Goal: Task Accomplishment & Management: Manage account settings

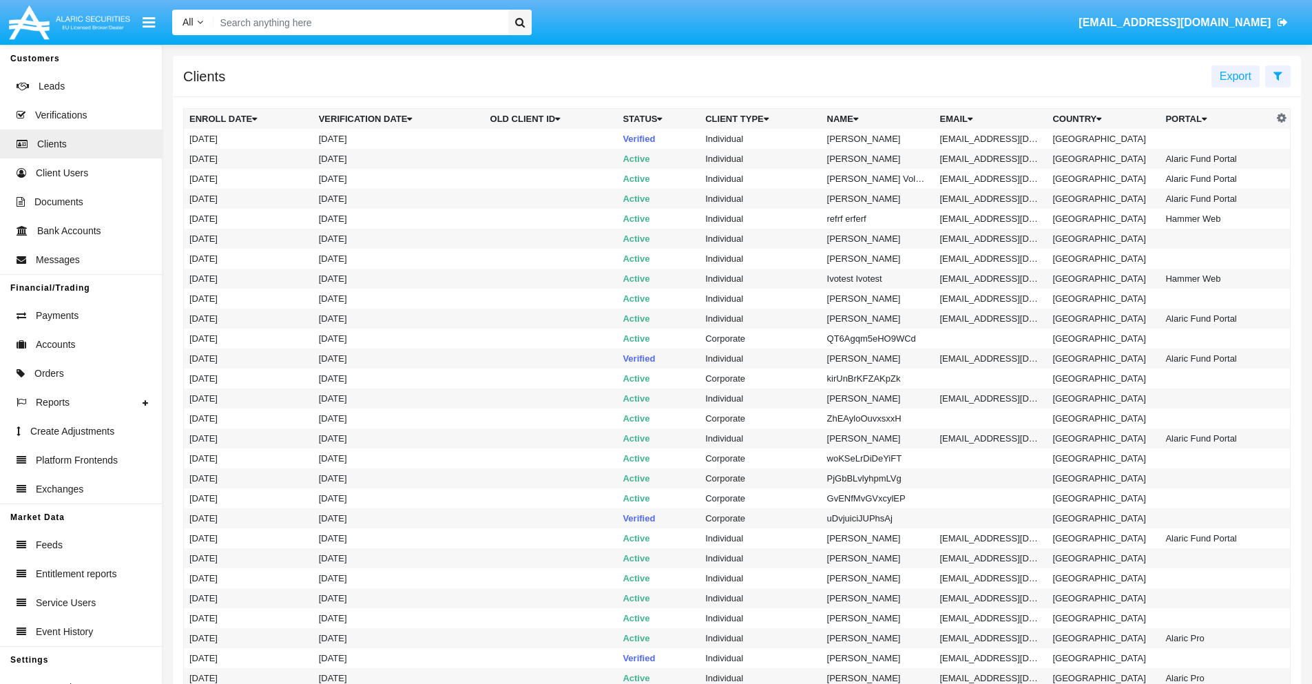
click at [1277, 75] on icon at bounding box center [1277, 75] width 9 height 11
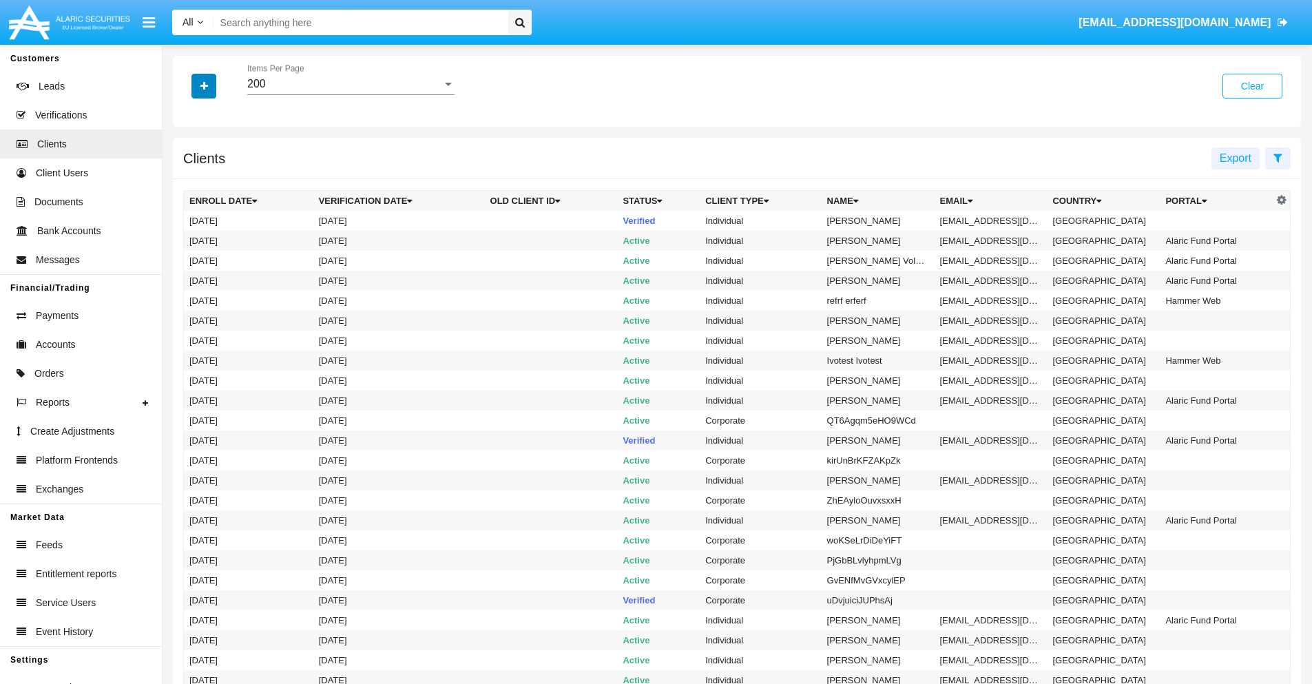
click at [204, 85] on icon "button" at bounding box center [204, 86] width 8 height 10
click at [214, 234] on span "Email" at bounding box center [214, 234] width 28 height 17
click at [189, 240] on input "Email" at bounding box center [189, 240] width 1 height 1
checkbox input "true"
click at [204, 85] on icon "button" at bounding box center [204, 86] width 8 height 10
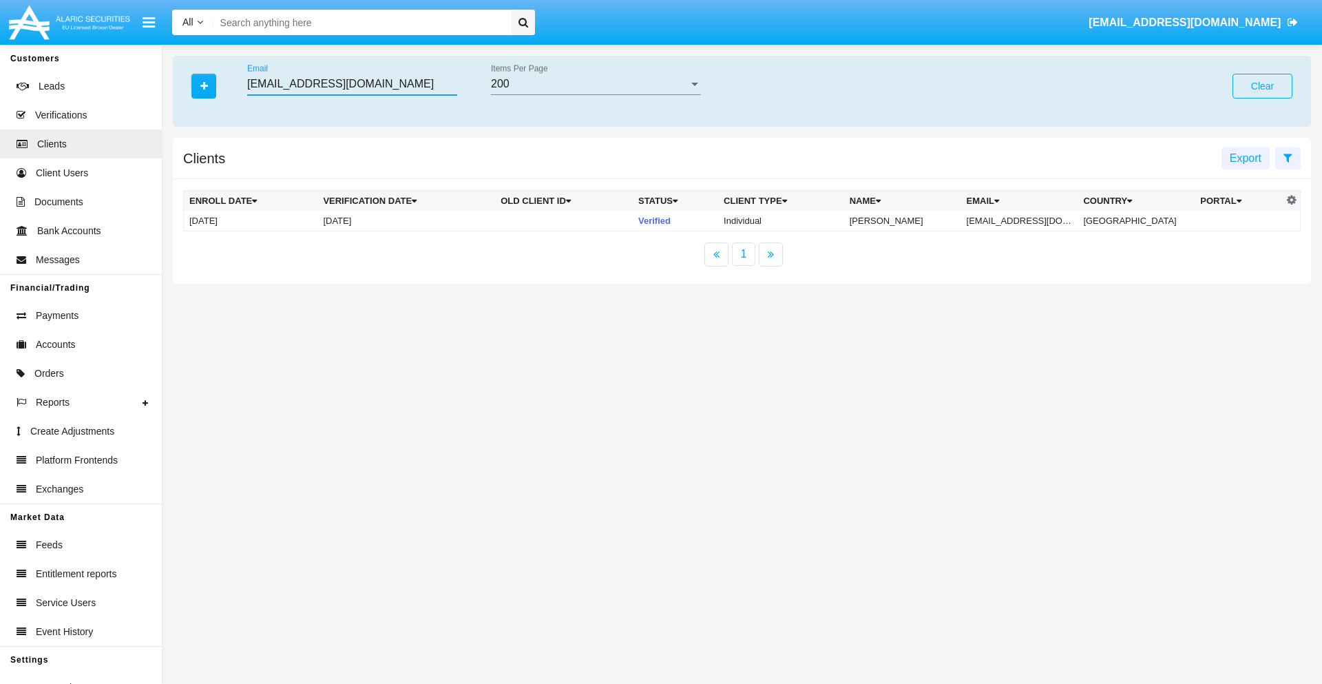
type input "[EMAIL_ADDRESS][DOMAIN_NAME]"
click at [1029, 220] on td "pcs.m9hv517@4wrx90w.y.bg" at bounding box center [1019, 221] width 117 height 21
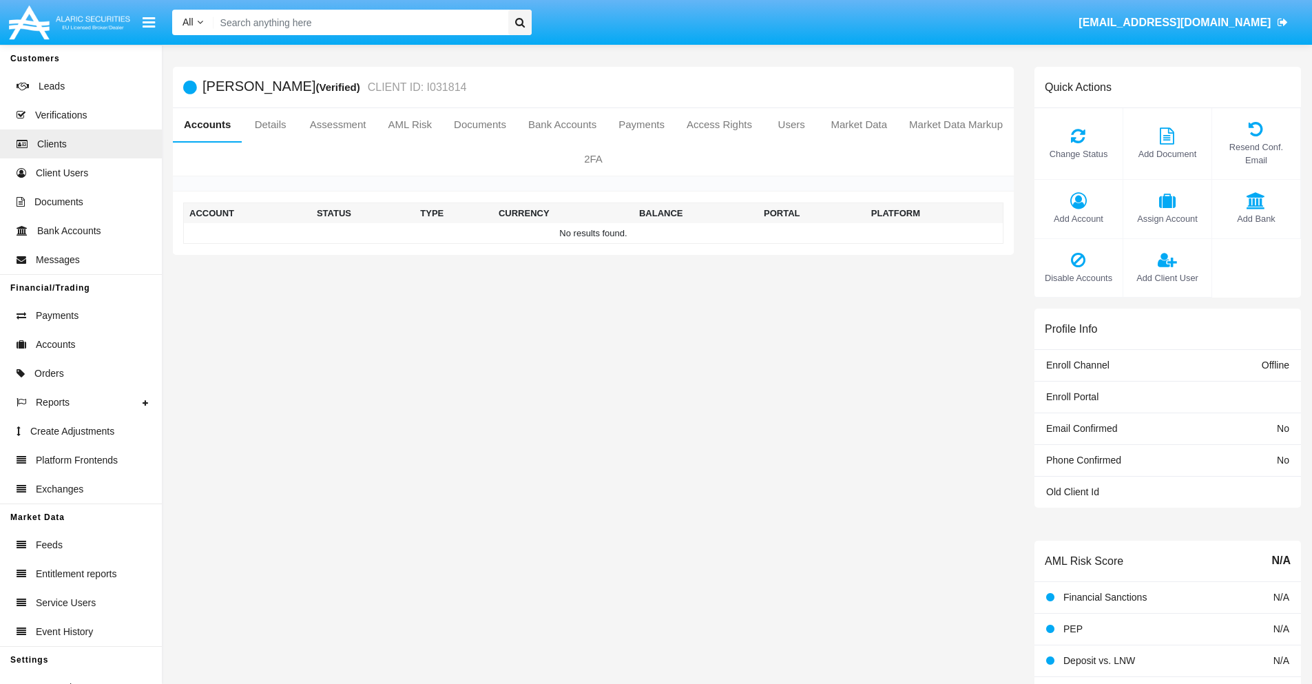
click at [1077, 218] on span "Add Account" at bounding box center [1078, 218] width 74 height 13
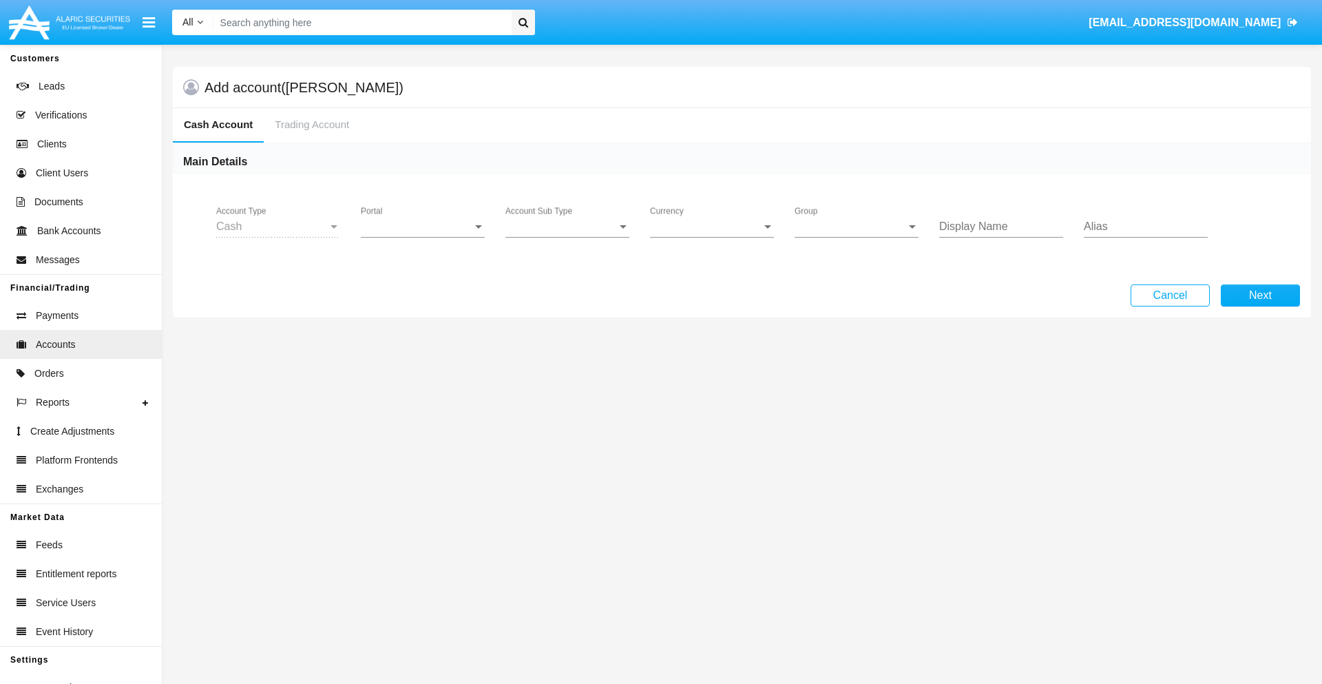
click at [423, 227] on span "Portal" at bounding box center [417, 226] width 112 height 12
click at [424, 336] on span "Alaric Pro" at bounding box center [424, 335] width 127 height 33
click at [567, 227] on span "Account Sub Type" at bounding box center [561, 226] width 112 height 12
click at [567, 237] on span "Trading Cash" at bounding box center [567, 236] width 124 height 33
click at [856, 227] on span "Group" at bounding box center [850, 226] width 112 height 12
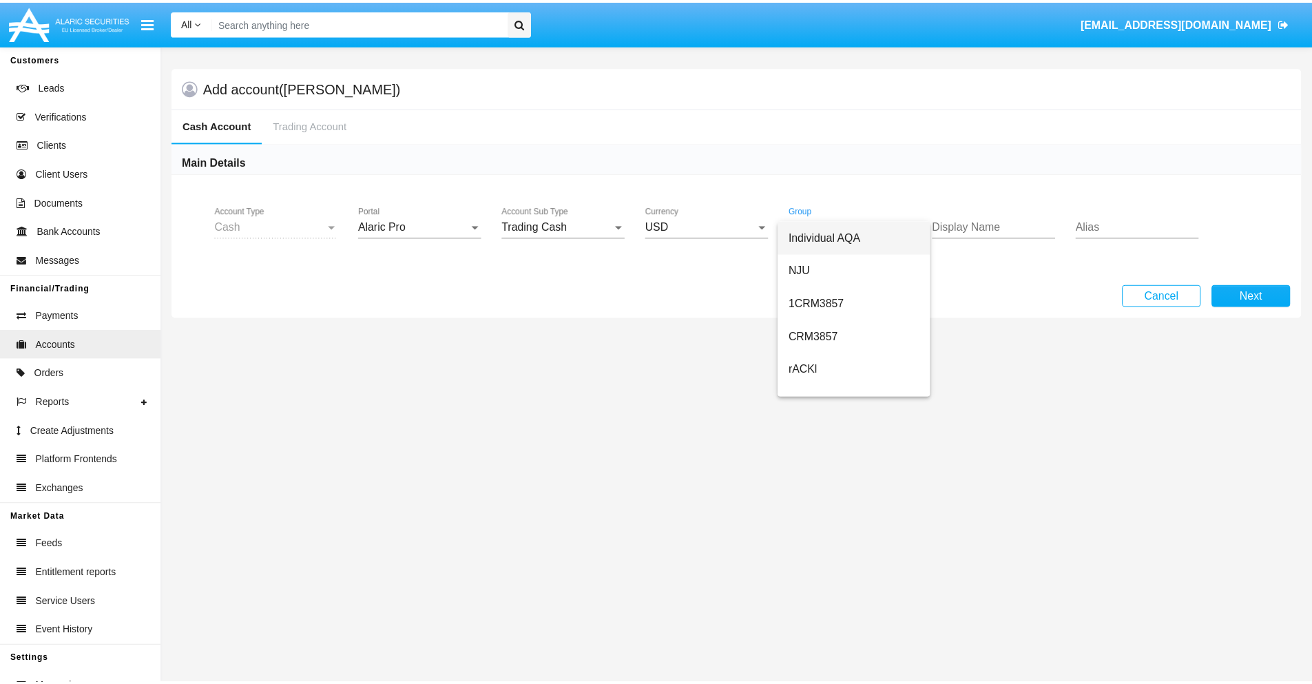
scroll to position [584, 0]
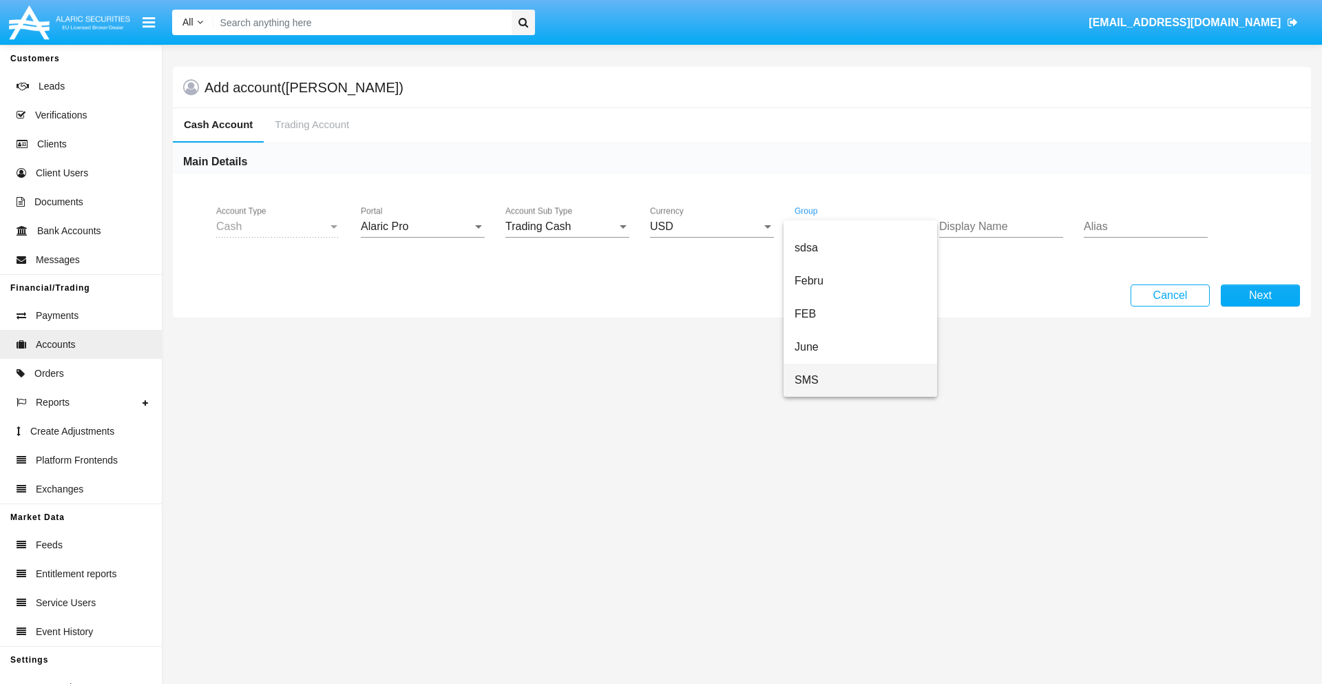
click at [860, 380] on span "SMS" at bounding box center [859, 380] width 131 height 33
type input "violet"
type input "plum"
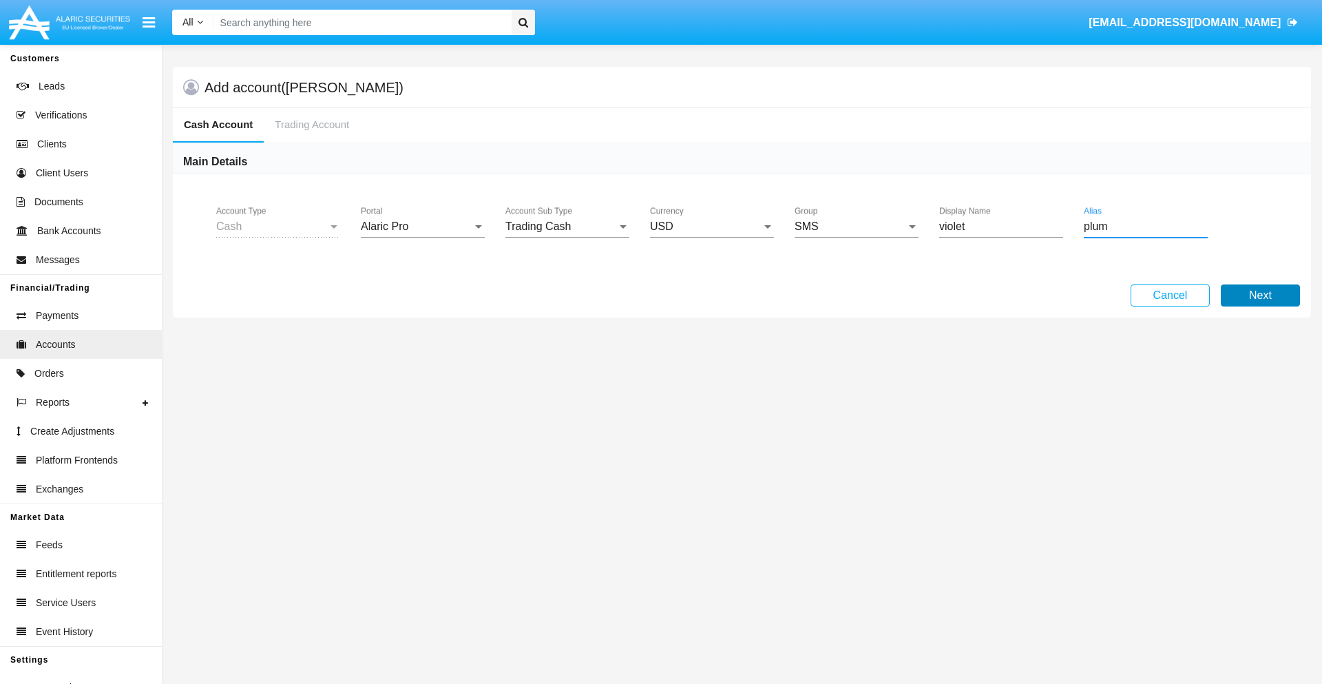
click at [1260, 295] on button "Next" at bounding box center [1260, 295] width 79 height 22
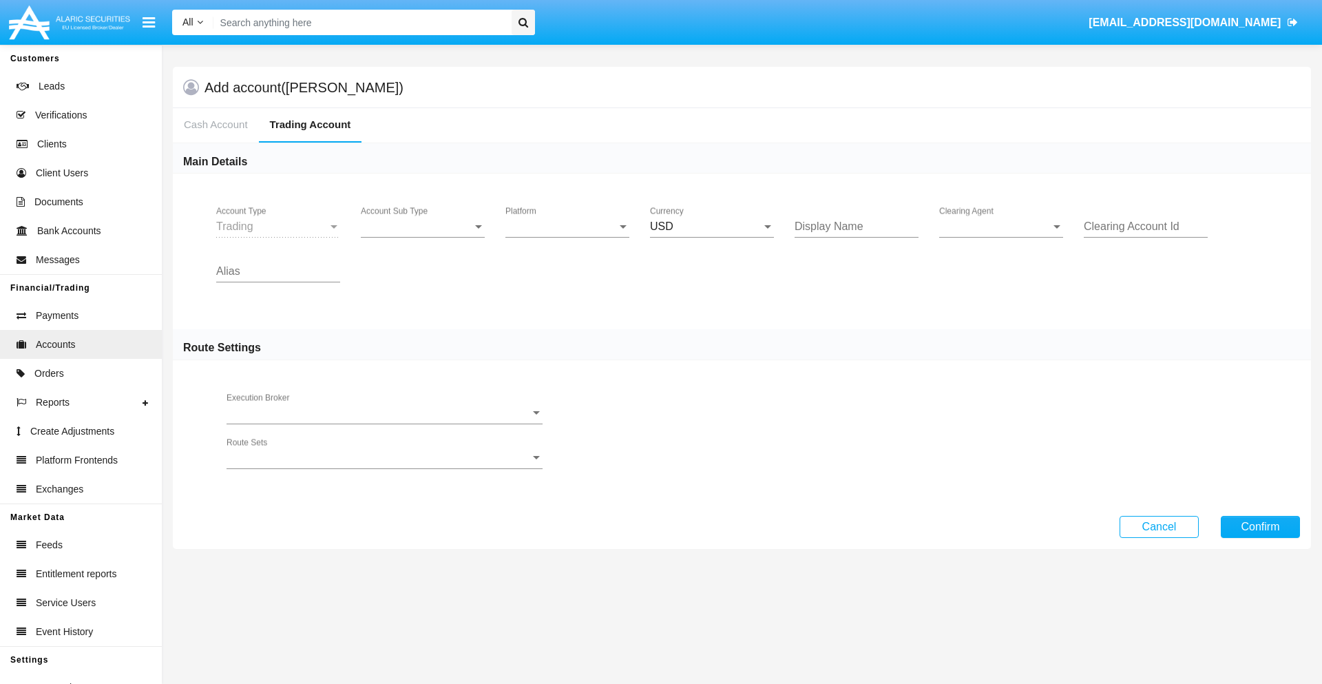
click at [423, 227] on span "Account Sub Type" at bounding box center [417, 226] width 112 height 12
click at [423, 237] on span "Trading" at bounding box center [423, 236] width 124 height 33
click at [567, 227] on span "Platform" at bounding box center [561, 226] width 112 height 12
click at [567, 237] on span "Hammer Lite" at bounding box center [567, 236] width 124 height 33
click at [1001, 227] on span "Clearing Agent" at bounding box center [995, 226] width 112 height 12
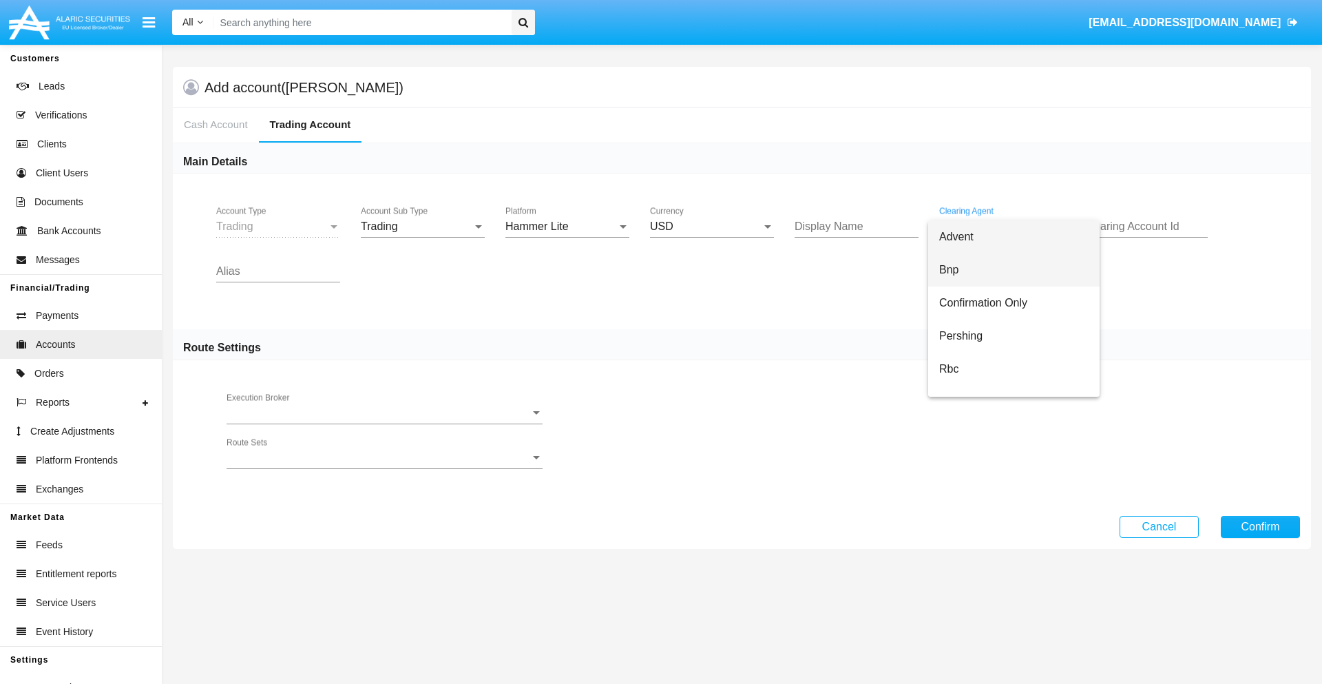
click at [1013, 270] on span "Bnp" at bounding box center [1013, 269] width 149 height 33
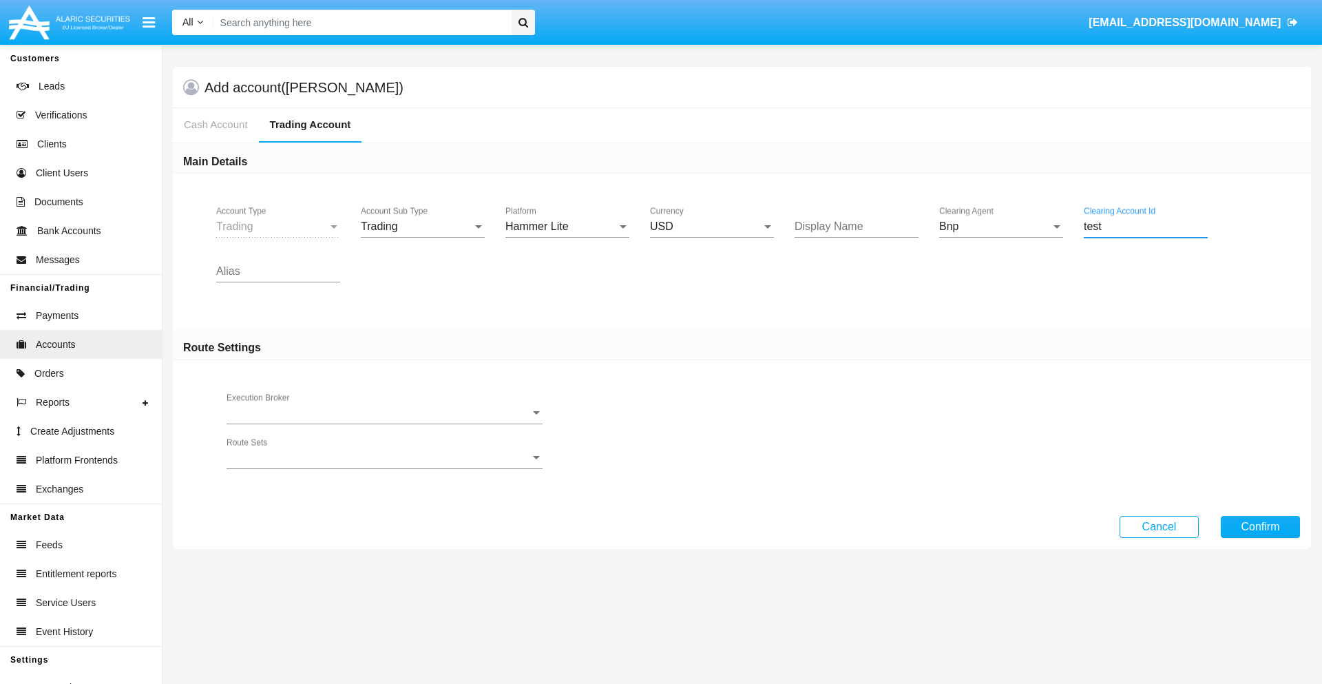
type input "test"
type input "indigo"
type input "teal"
click at [1260, 526] on button "Confirm" at bounding box center [1260, 527] width 79 height 22
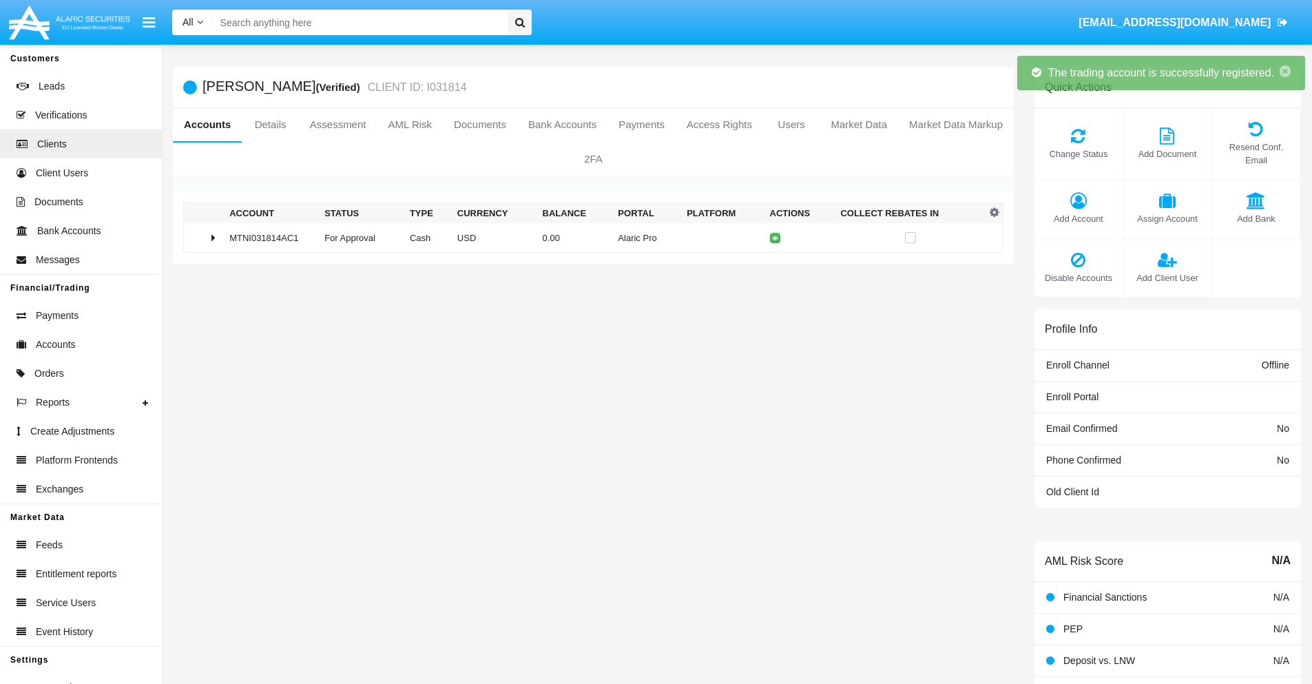
click at [588, 238] on td "0.00" at bounding box center [575, 238] width 76 height 30
click at [775, 238] on icon at bounding box center [778, 238] width 6 height 6
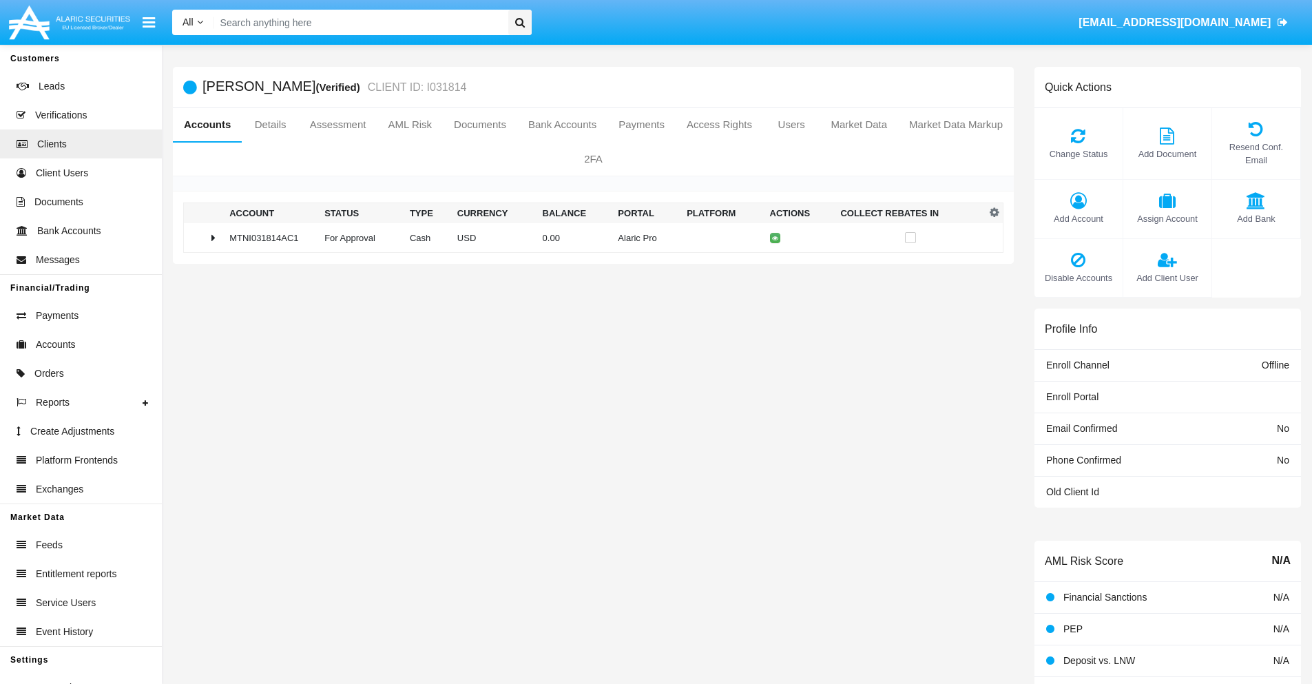
click at [588, 238] on td "0.00" at bounding box center [575, 238] width 76 height 30
click at [775, 266] on icon at bounding box center [778, 267] width 6 height 6
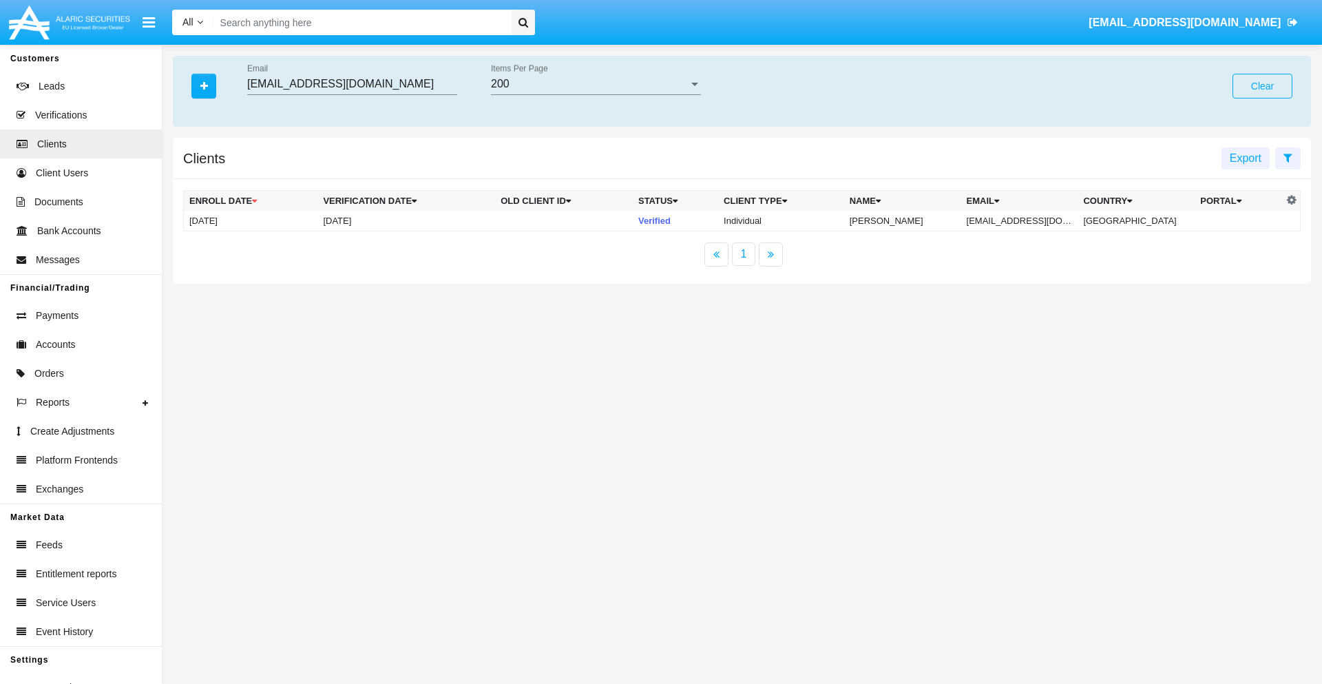
click at [1262, 86] on button "Clear" at bounding box center [1262, 86] width 60 height 25
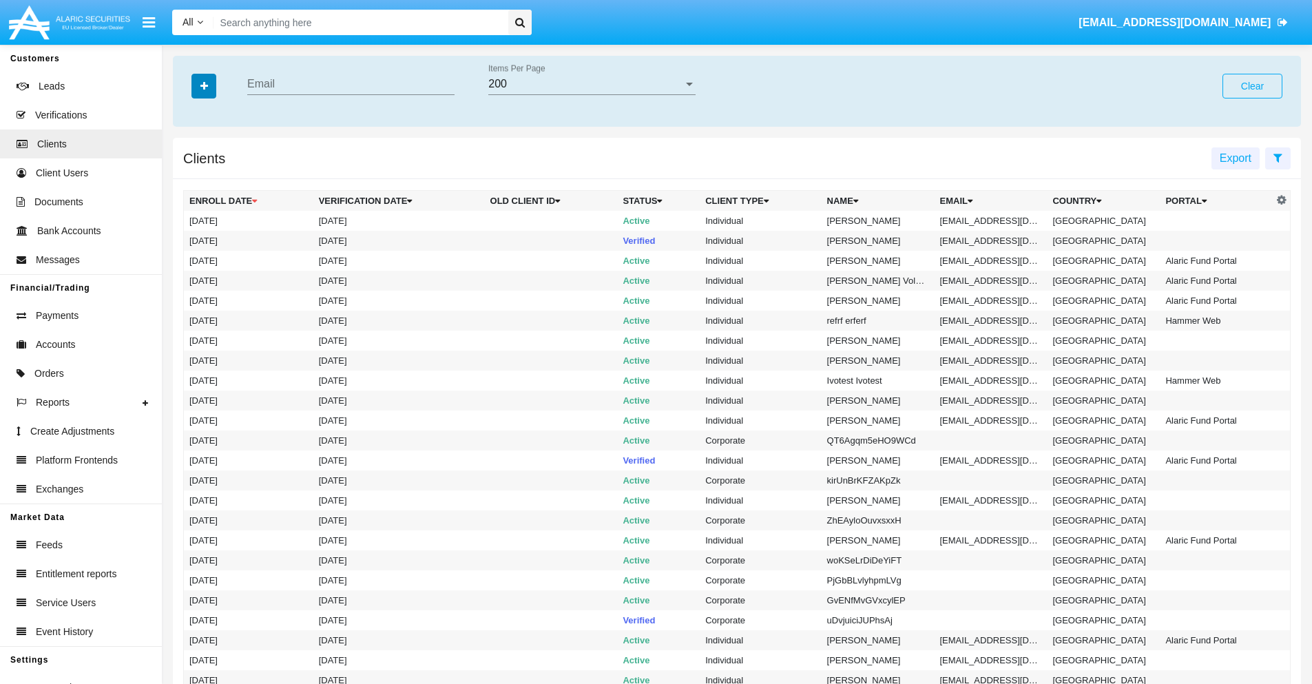
click at [204, 85] on icon "button" at bounding box center [204, 86] width 8 height 10
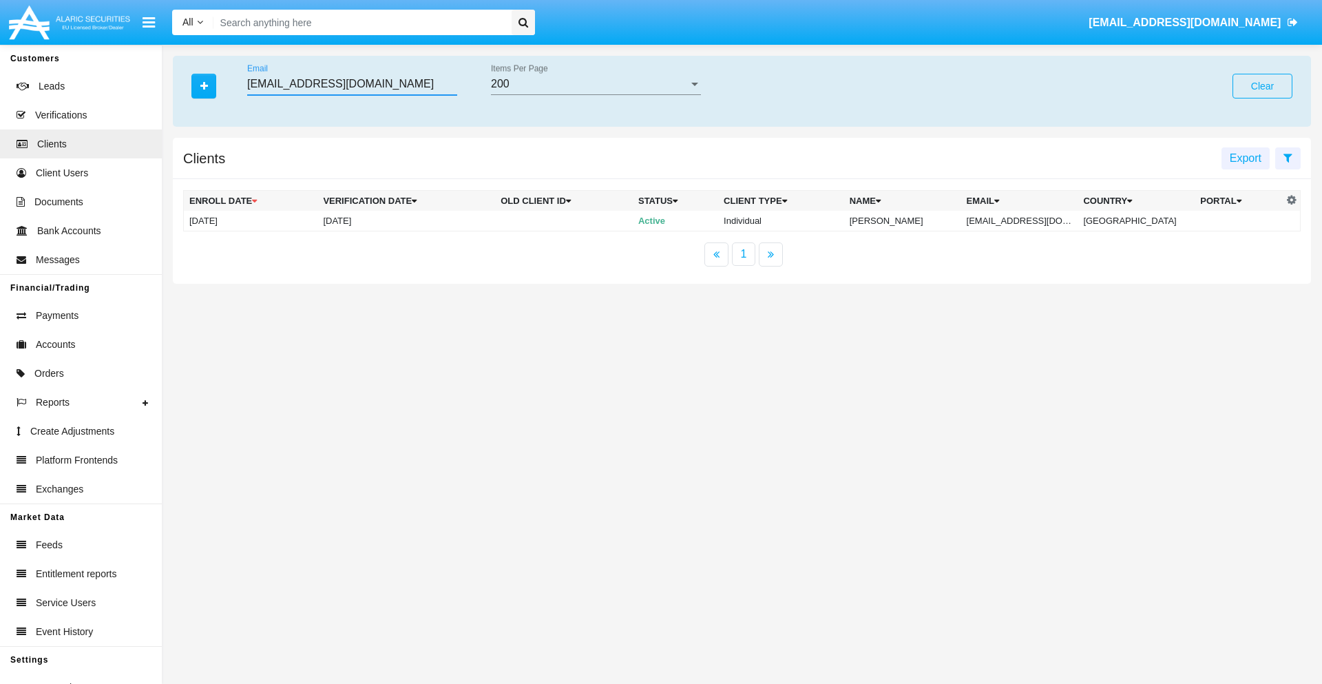
type input "[EMAIL_ADDRESS][DOMAIN_NAME]"
click at [1029, 220] on td "[EMAIL_ADDRESS][DOMAIN_NAME]" at bounding box center [1019, 221] width 117 height 21
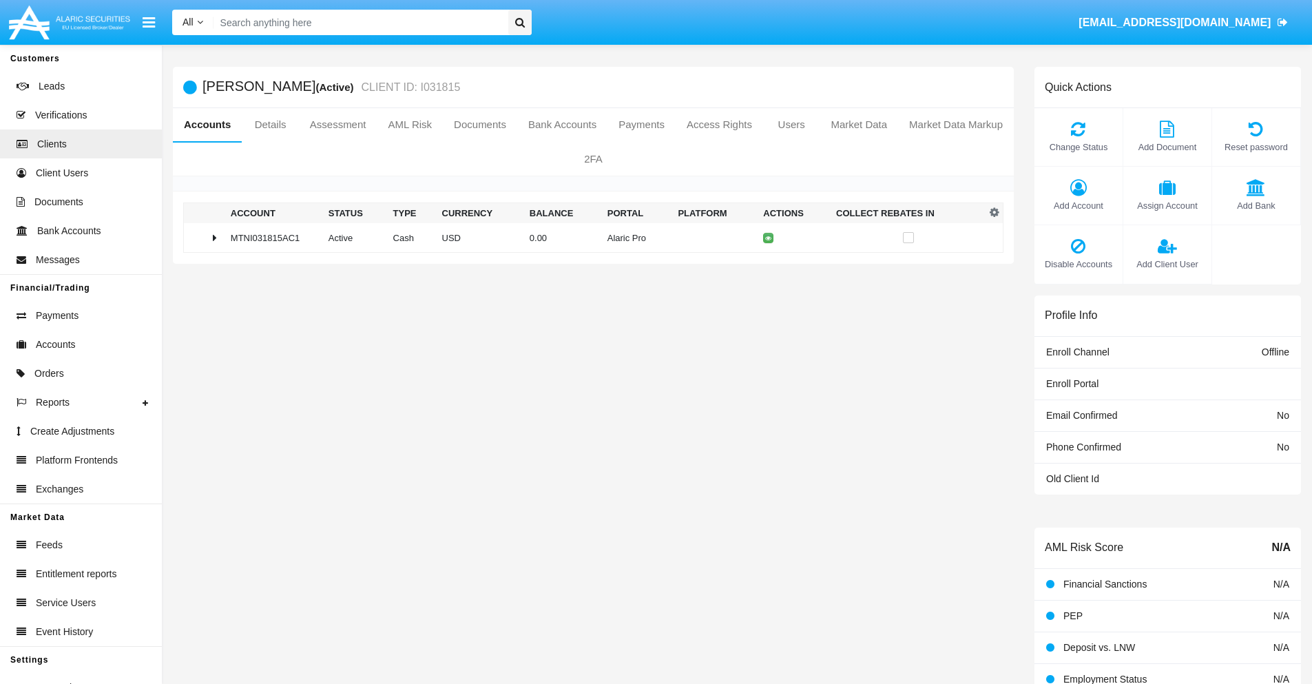
click at [1077, 205] on span "Add Account" at bounding box center [1078, 205] width 74 height 13
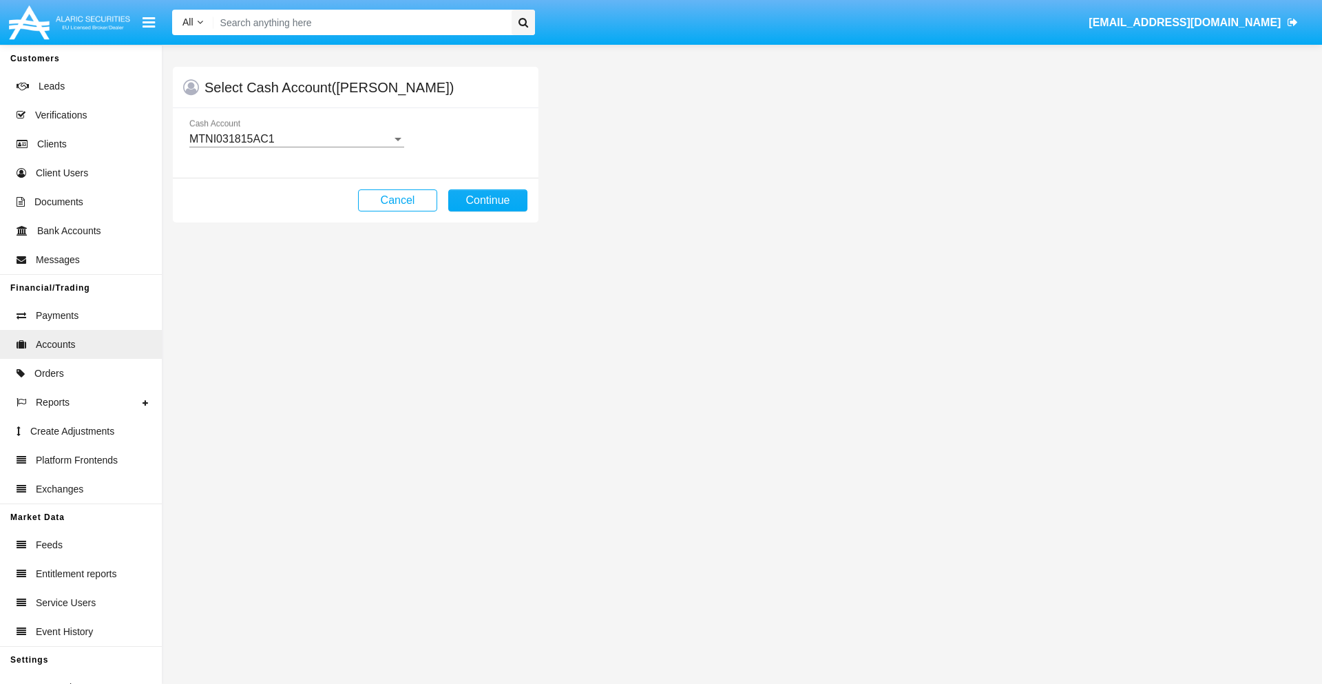
click at [296, 139] on div "MTNI031815AC1" at bounding box center [290, 139] width 202 height 12
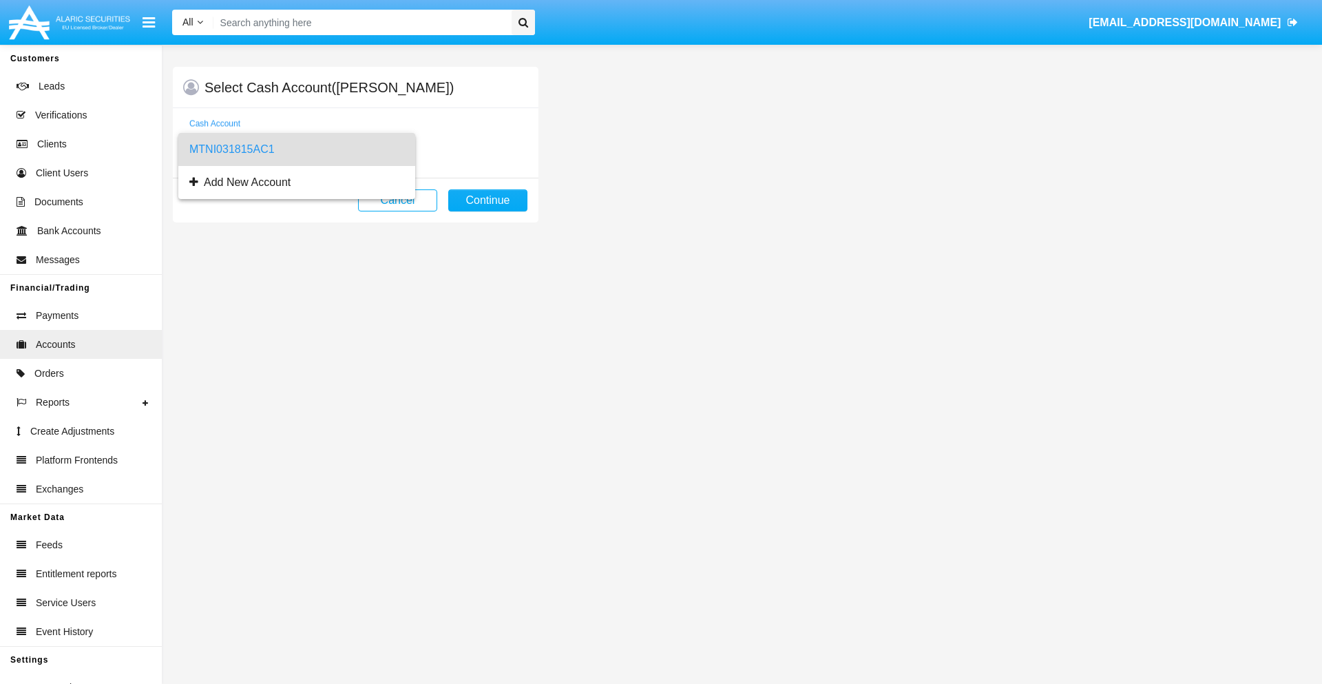
click at [296, 149] on span "MTNI031815AC1" at bounding box center [296, 149] width 215 height 33
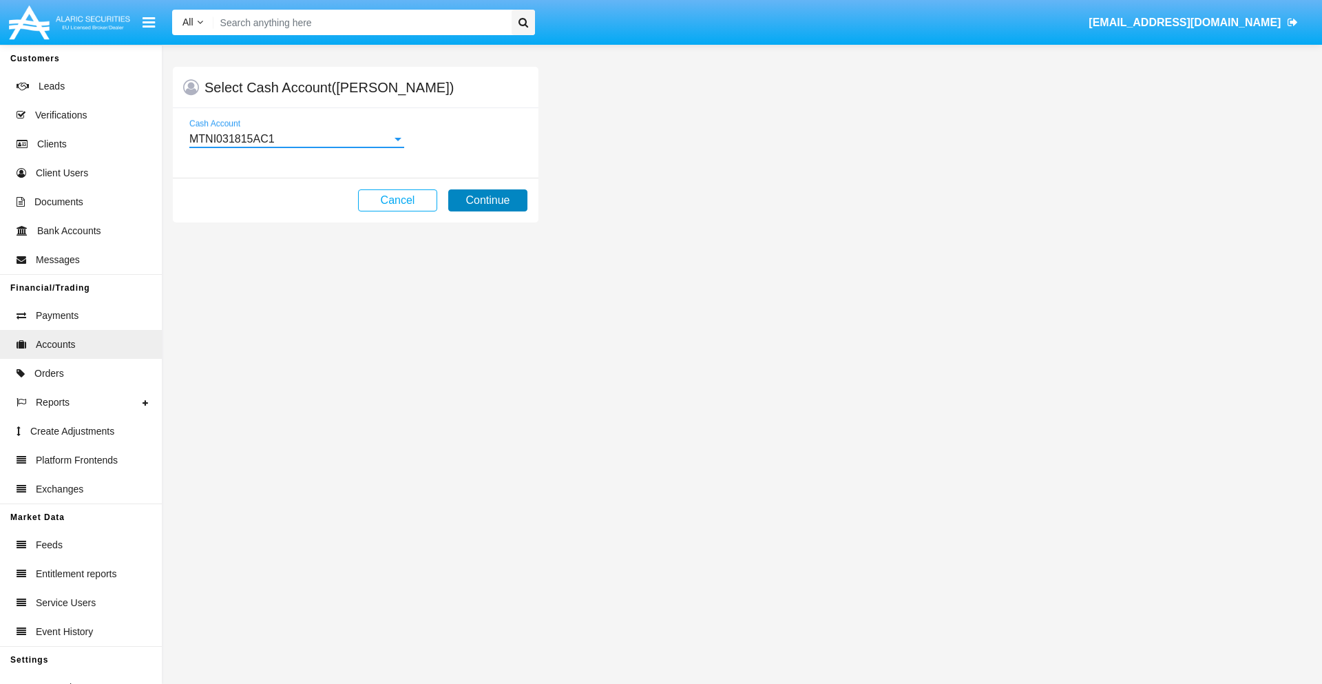
click at [487, 200] on button "Continue" at bounding box center [487, 200] width 79 height 22
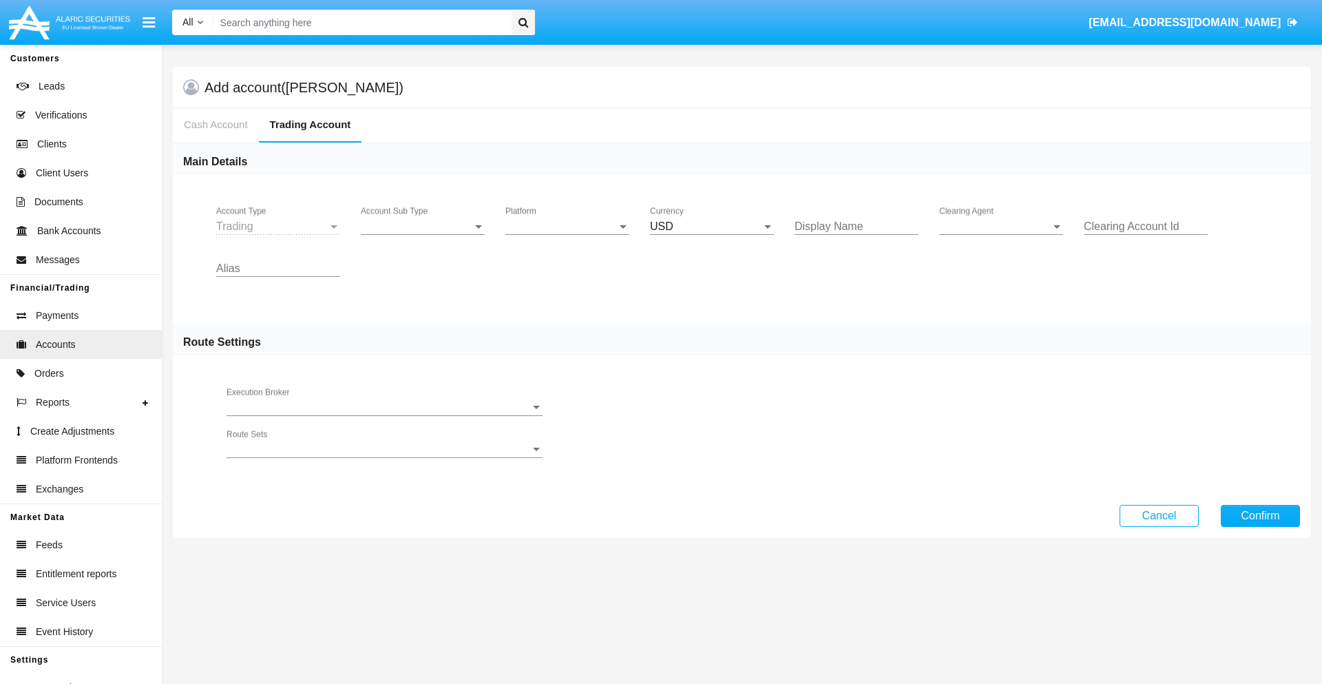
click at [423, 227] on span "Account Sub Type" at bounding box center [417, 226] width 112 height 12
click at [423, 237] on span "Trading" at bounding box center [423, 236] width 124 height 33
click at [567, 227] on span "Platform" at bounding box center [561, 226] width 112 height 12
click at [567, 237] on span "Hammer Lite" at bounding box center [567, 236] width 124 height 33
click at [1001, 227] on span "Clearing Agent" at bounding box center [995, 226] width 112 height 12
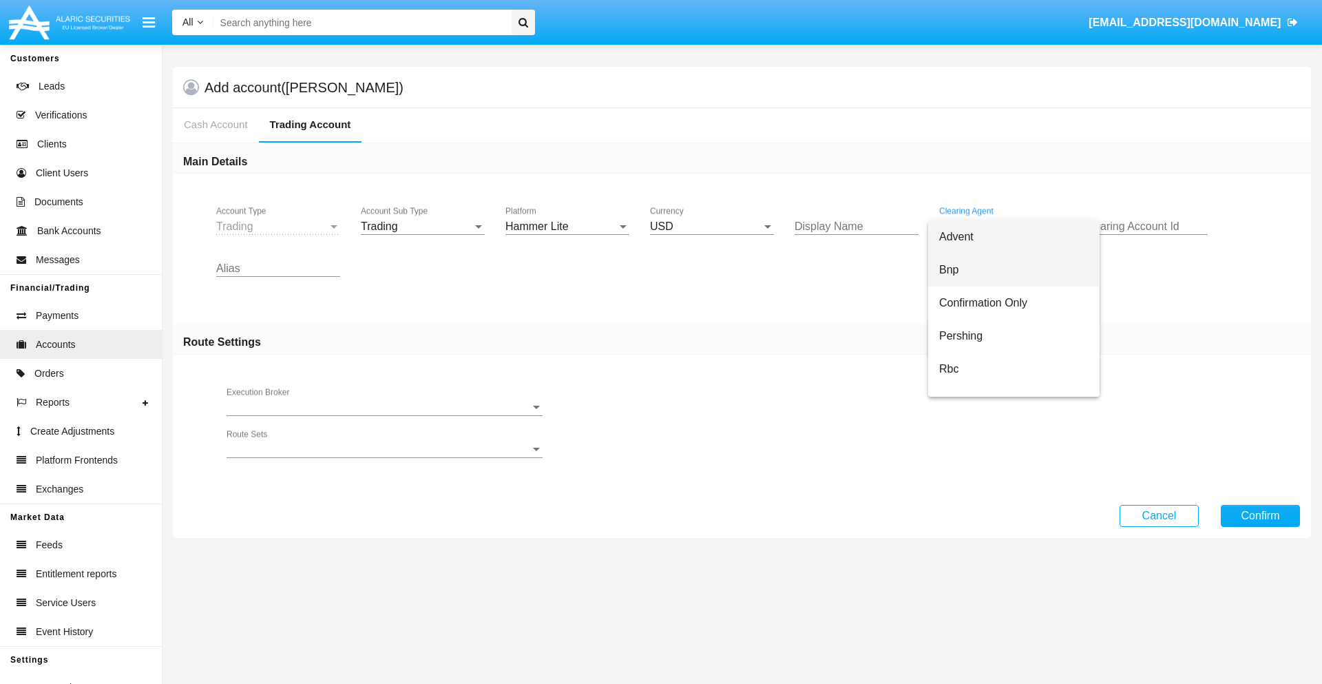
click at [1013, 270] on span "Bnp" at bounding box center [1013, 269] width 149 height 33
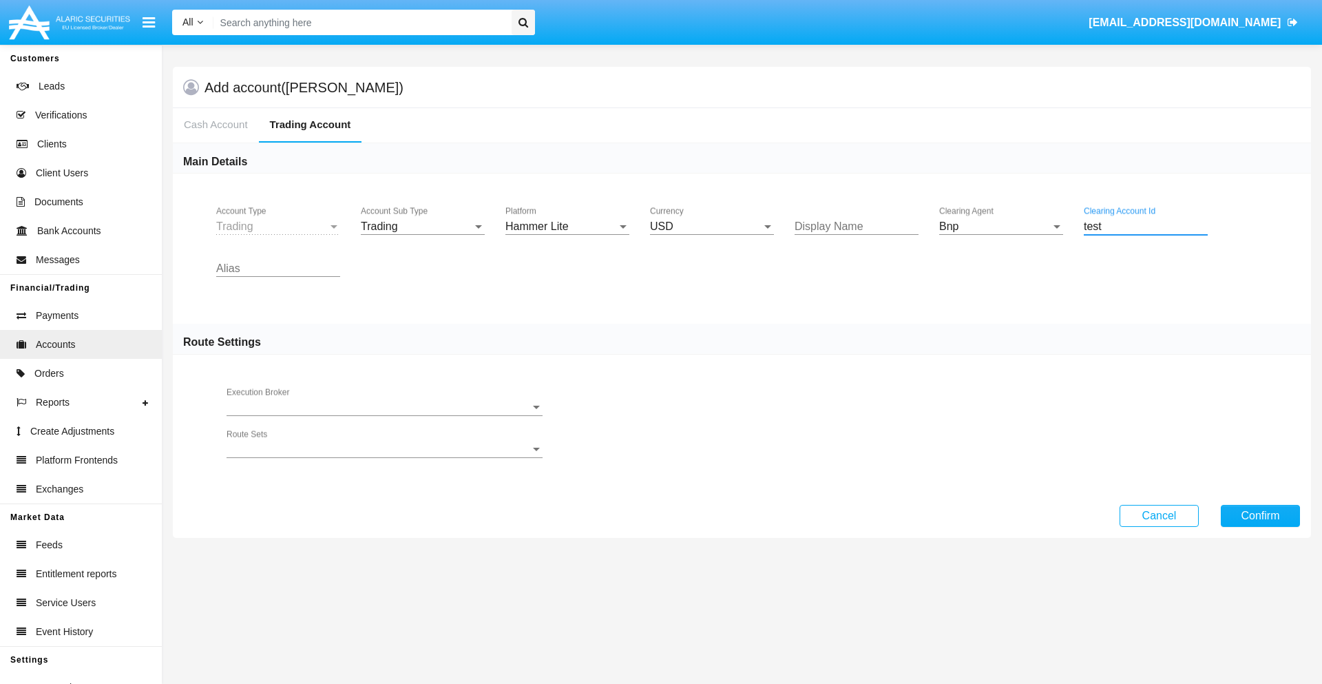
type input "test"
type input "green"
type input "lime"
click at [1260, 515] on button "Confirm" at bounding box center [1260, 516] width 79 height 22
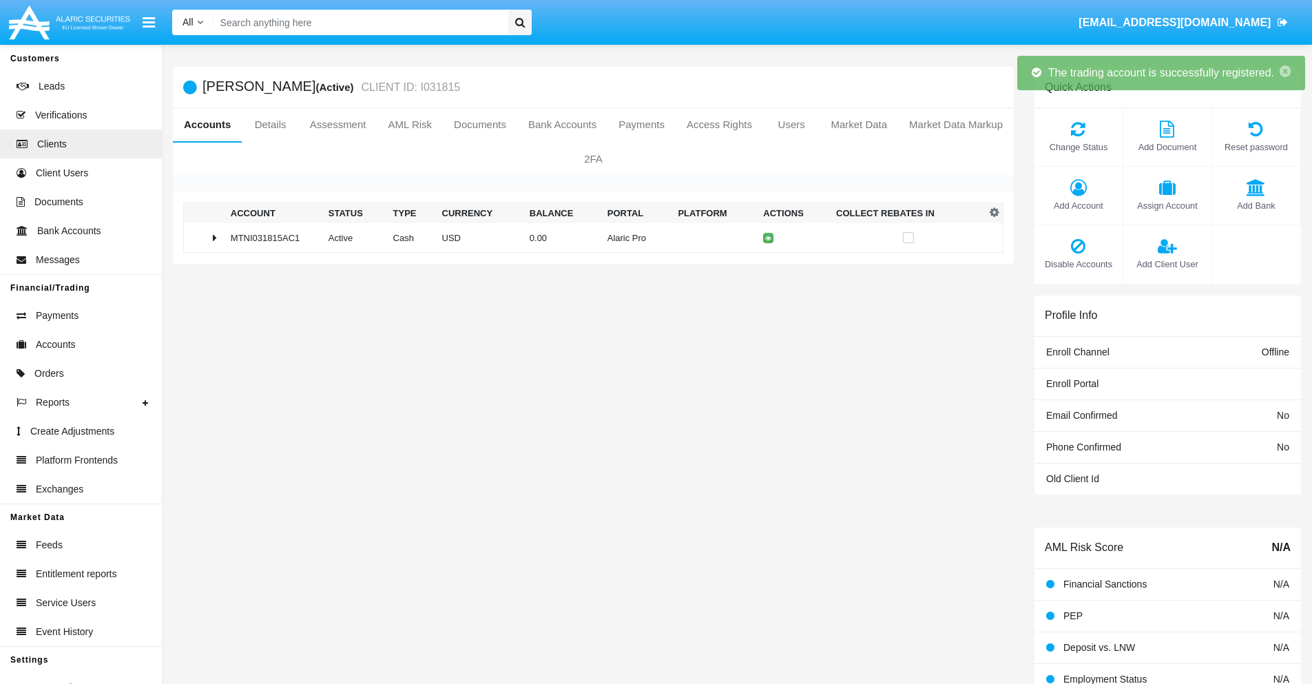
click at [588, 238] on td "0.00" at bounding box center [563, 238] width 78 height 30
